Goal: Obtain resource: Download file/media

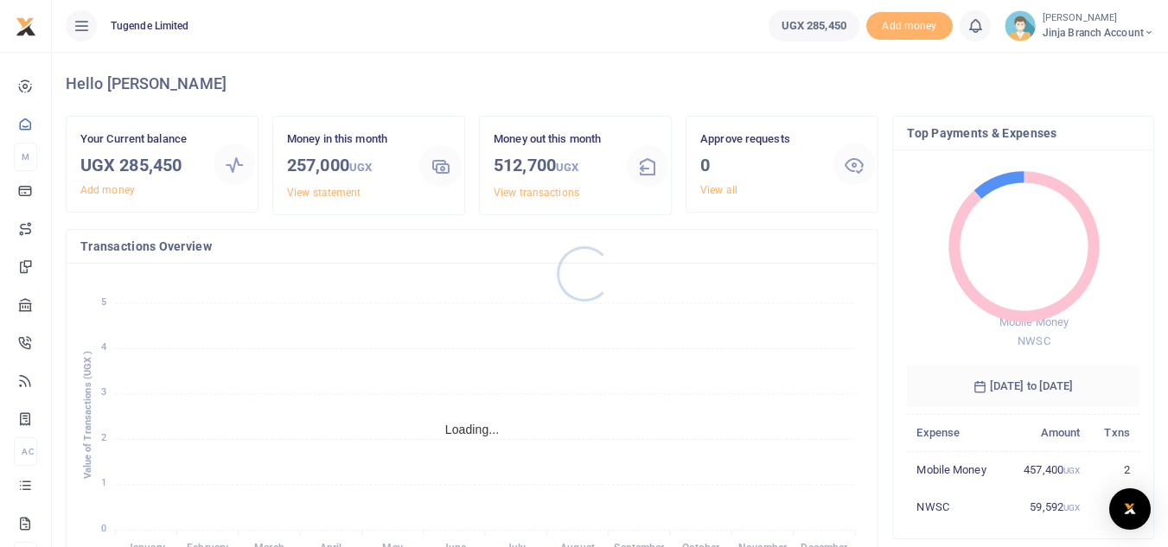
scroll to position [14, 14]
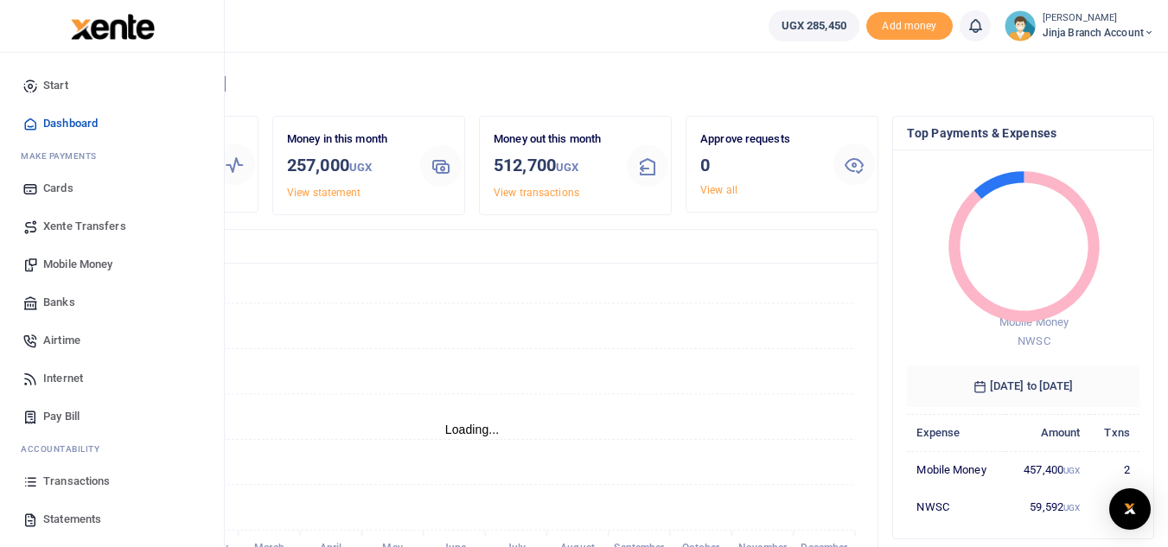
click at [80, 480] on span "Transactions" at bounding box center [76, 481] width 67 height 17
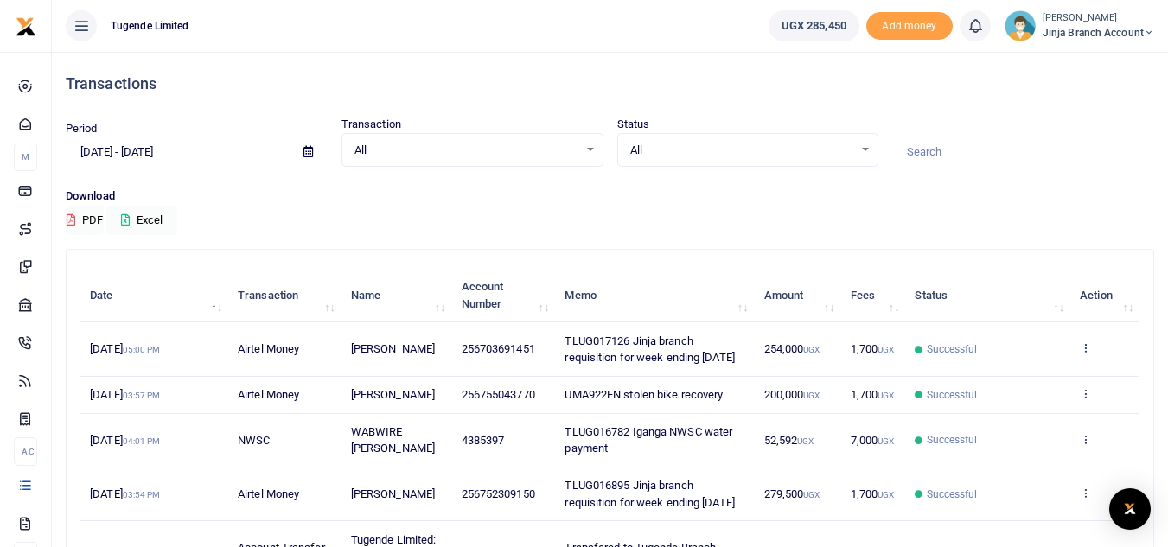
click at [1084, 352] on icon at bounding box center [1085, 348] width 11 height 12
click at [1012, 394] on link "View details" at bounding box center [1022, 386] width 137 height 24
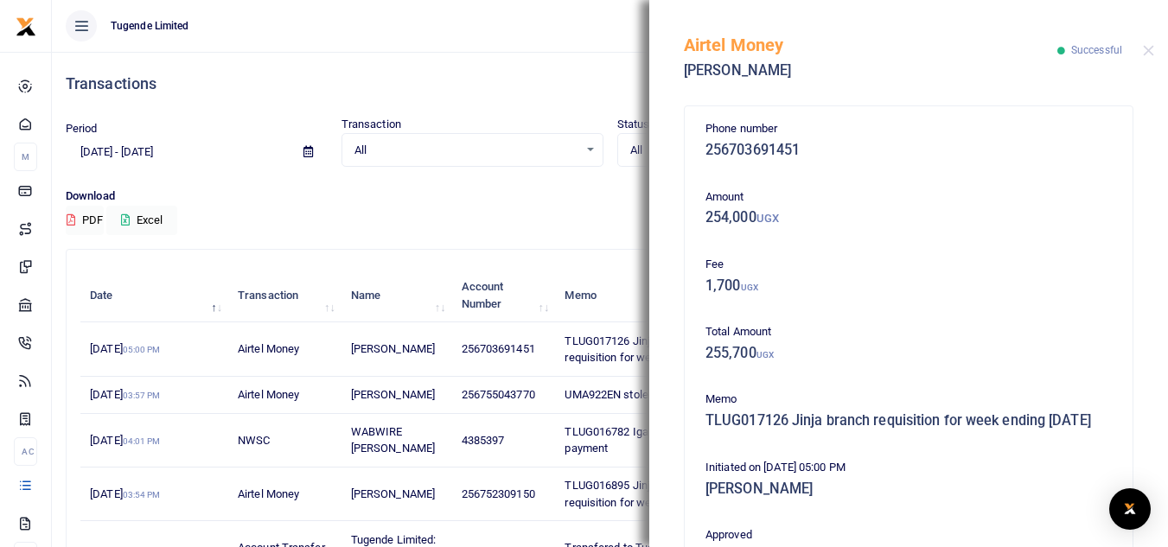
scroll to position [389, 0]
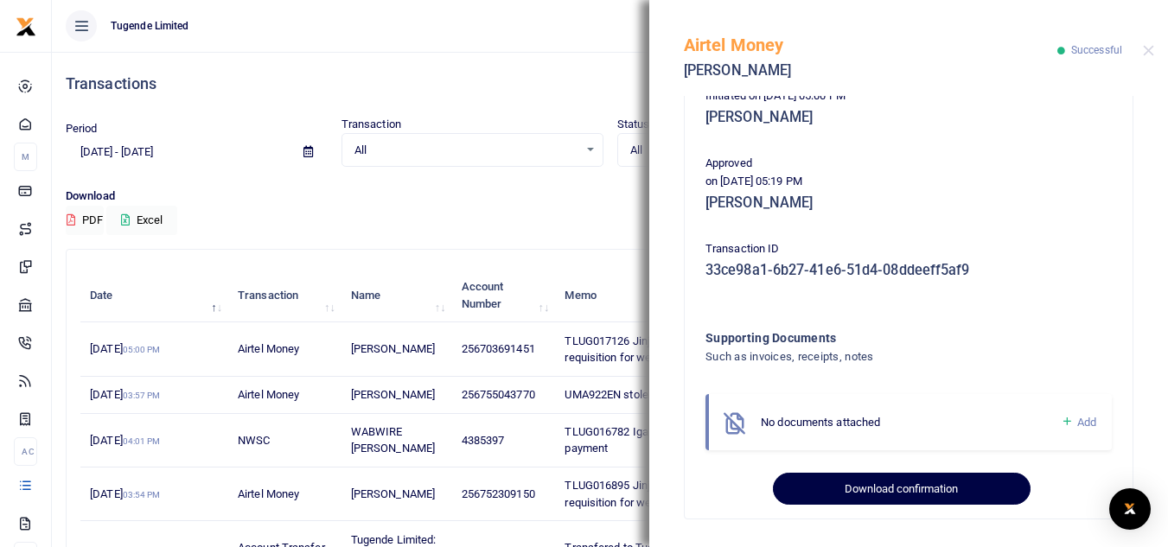
click at [875, 483] on button "Download confirmation" at bounding box center [901, 489] width 257 height 33
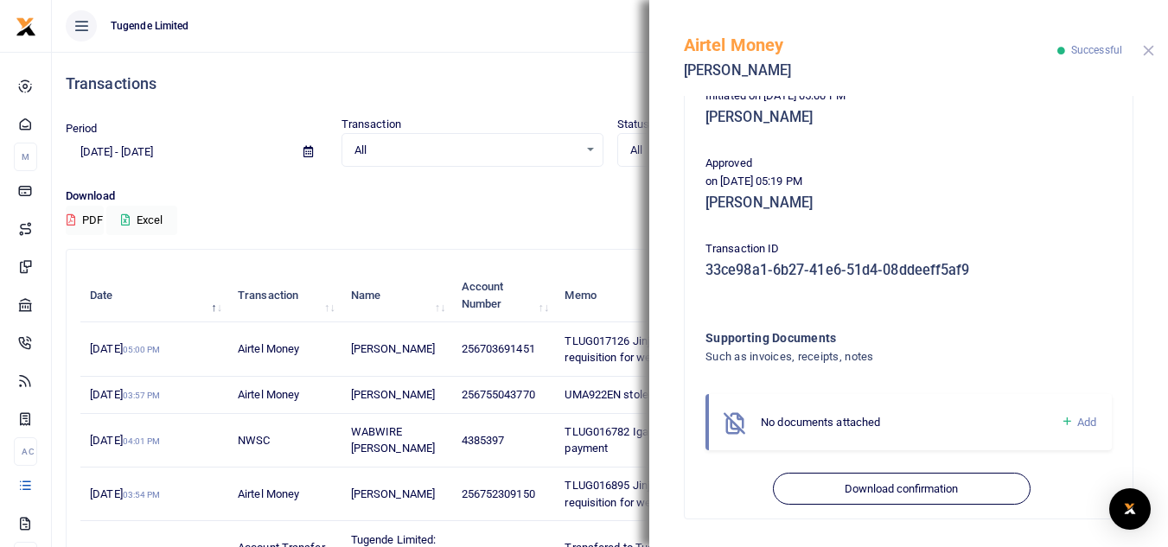
click at [1154, 53] on button "Close" at bounding box center [1148, 50] width 11 height 11
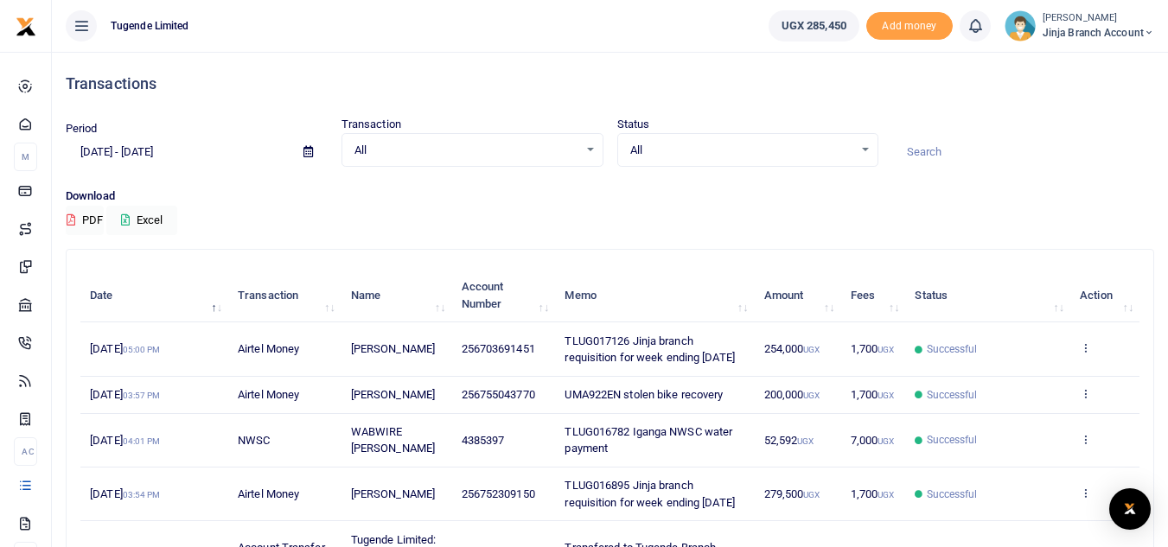
click at [1067, 29] on span "Jinja branch account" at bounding box center [1099, 33] width 112 height 16
click at [1053, 69] on link "Switch accounts" at bounding box center [1087, 63] width 137 height 24
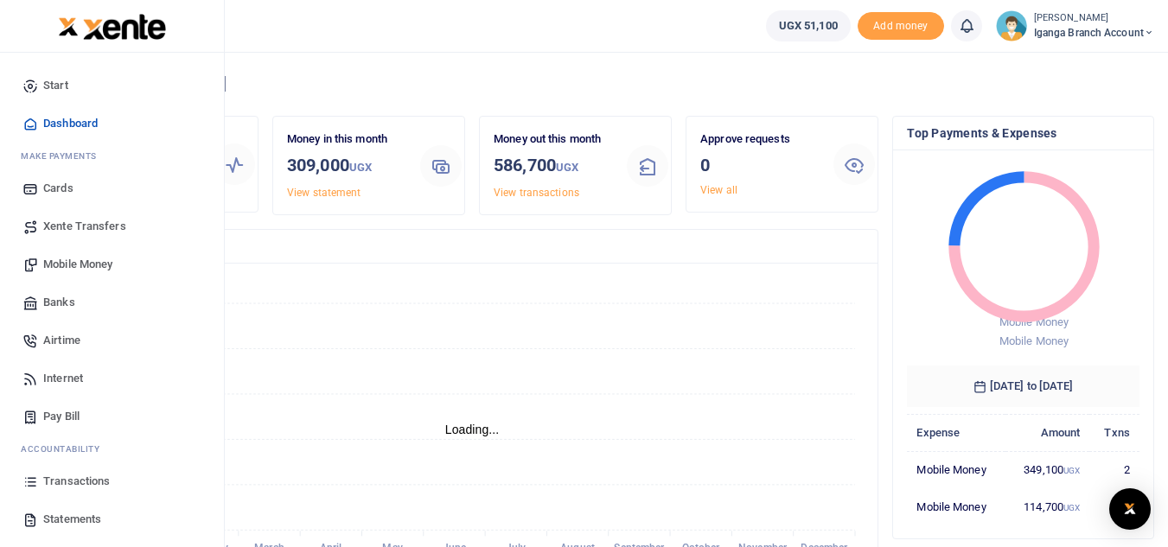
scroll to position [14, 14]
click at [81, 481] on span "Transactions" at bounding box center [76, 481] width 67 height 17
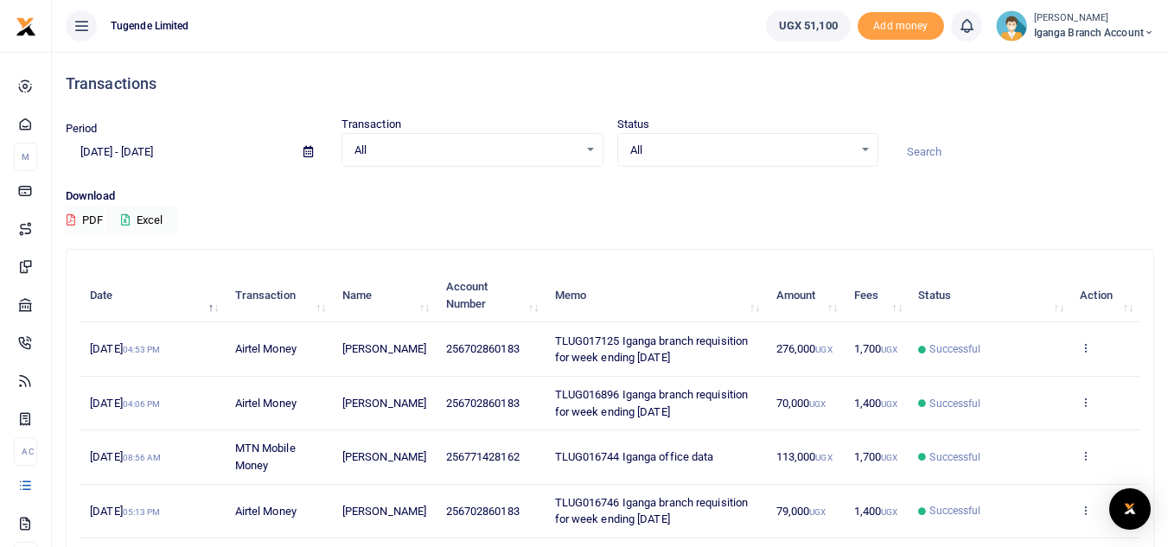
scroll to position [74, 0]
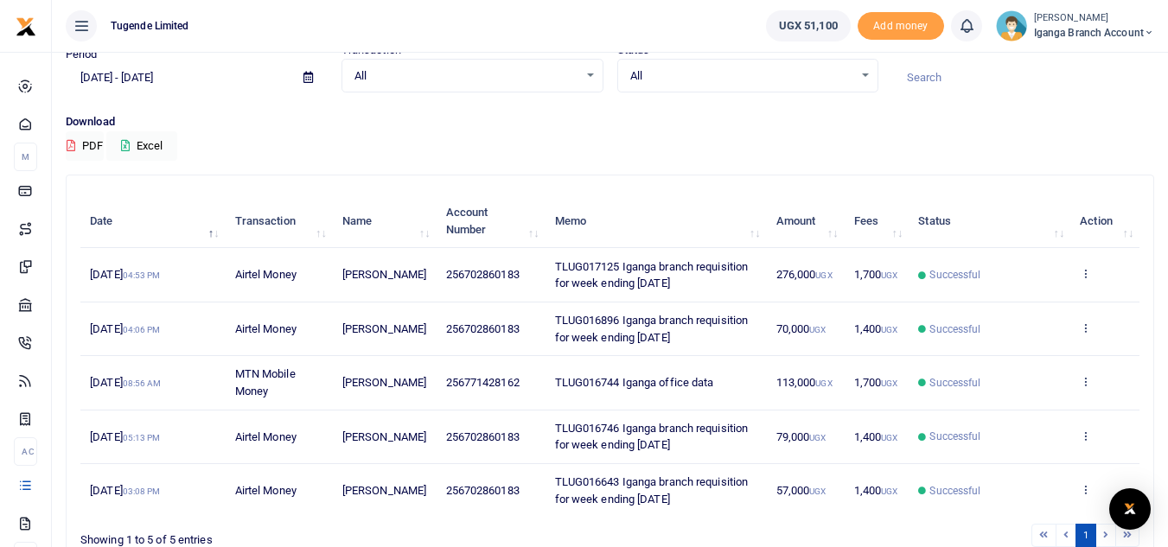
click at [1096, 280] on td "View details Send again" at bounding box center [1105, 275] width 69 height 54
click at [1080, 276] on icon at bounding box center [1085, 273] width 11 height 12
click at [1016, 304] on link "View details" at bounding box center [1022, 303] width 137 height 24
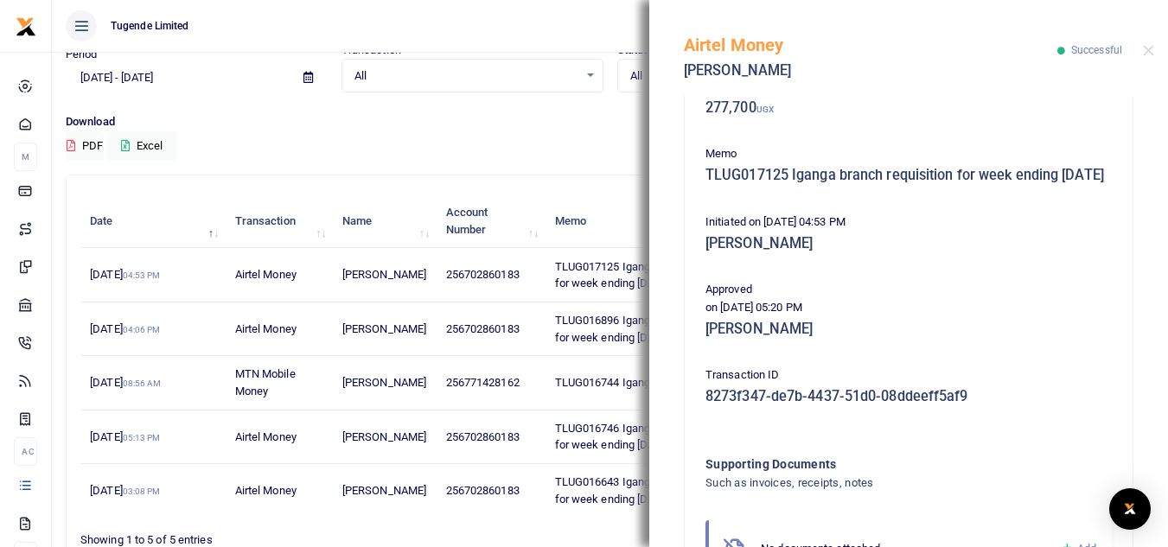
scroll to position [342, 0]
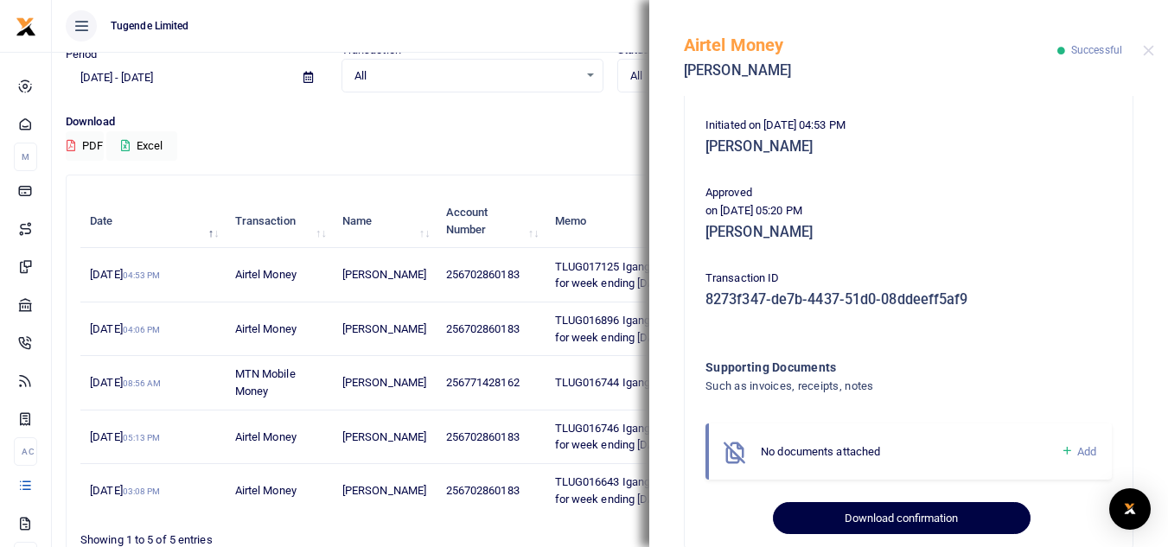
click at [858, 528] on button "Download confirmation" at bounding box center [901, 519] width 257 height 33
